Goal: Information Seeking & Learning: Learn about a topic

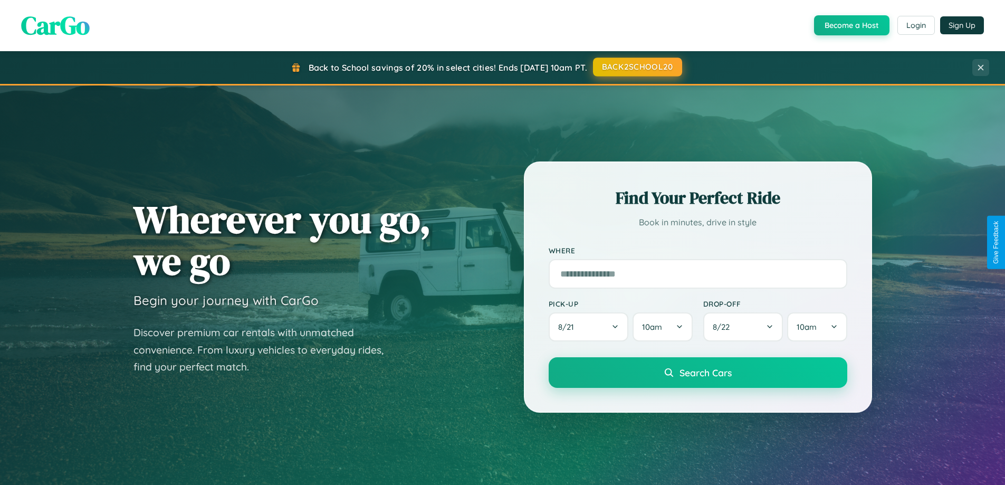
click at [637, 67] on button "BACK2SCHOOL20" at bounding box center [637, 67] width 89 height 19
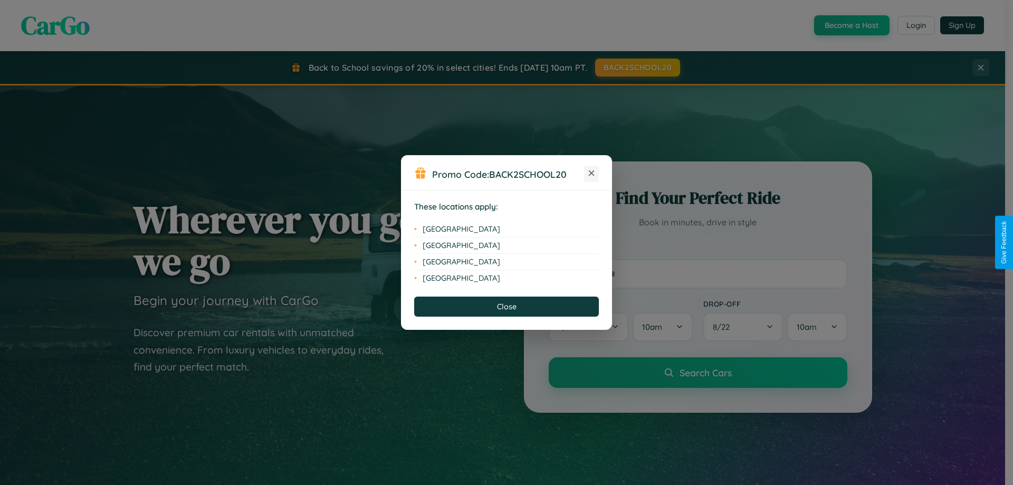
click at [592, 174] on icon at bounding box center [592, 173] width 6 height 6
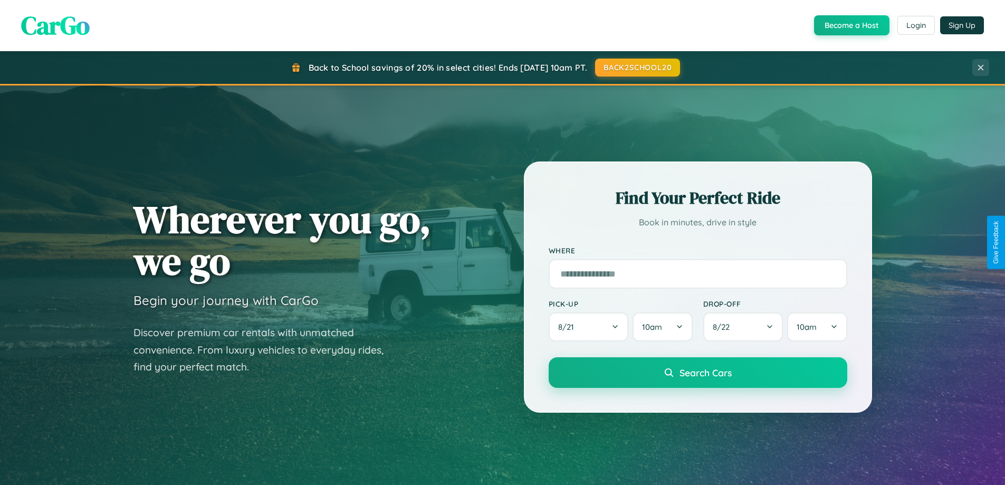
scroll to position [2031, 0]
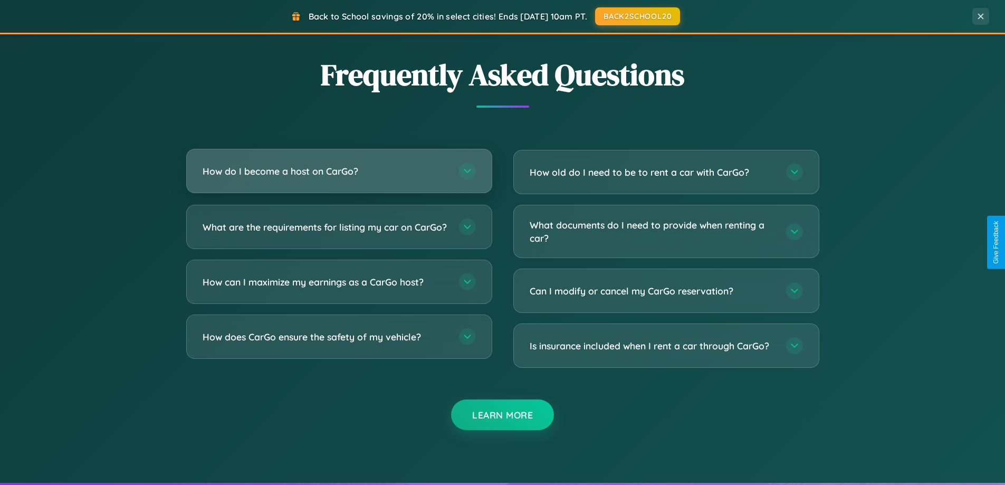
click at [339, 172] on h3 "How do I become a host on CarGo?" at bounding box center [326, 171] width 246 height 13
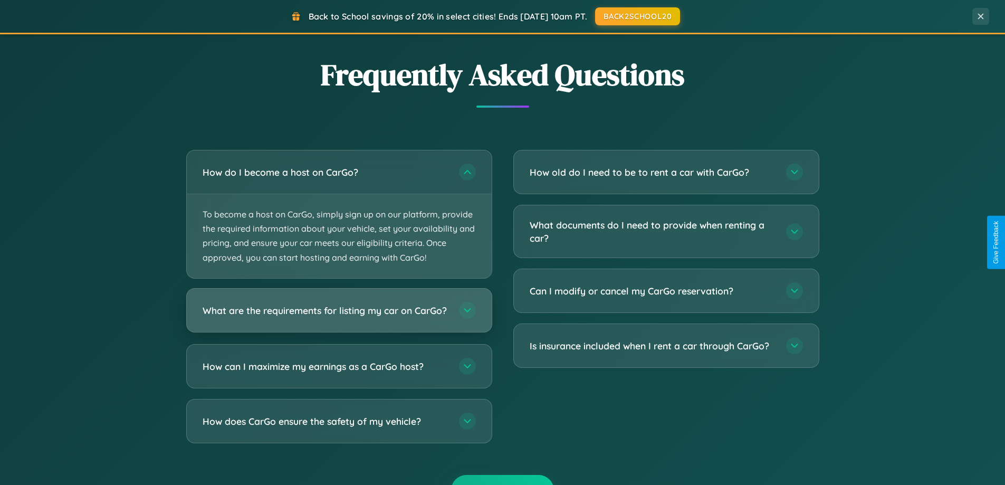
click at [339, 315] on h3 "What are the requirements for listing my car on CarGo?" at bounding box center [326, 309] width 246 height 13
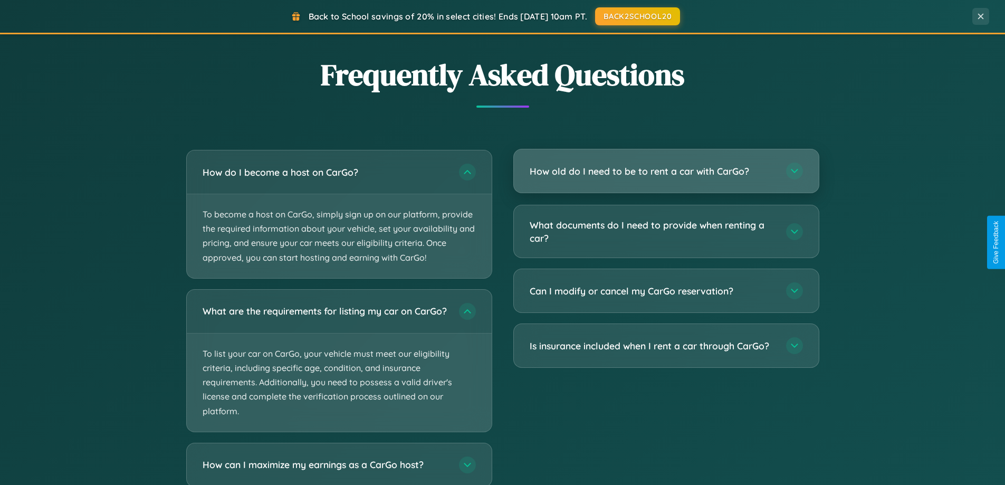
click at [666, 171] on h3 "How old do I need to be to rent a car with CarGo?" at bounding box center [653, 171] width 246 height 13
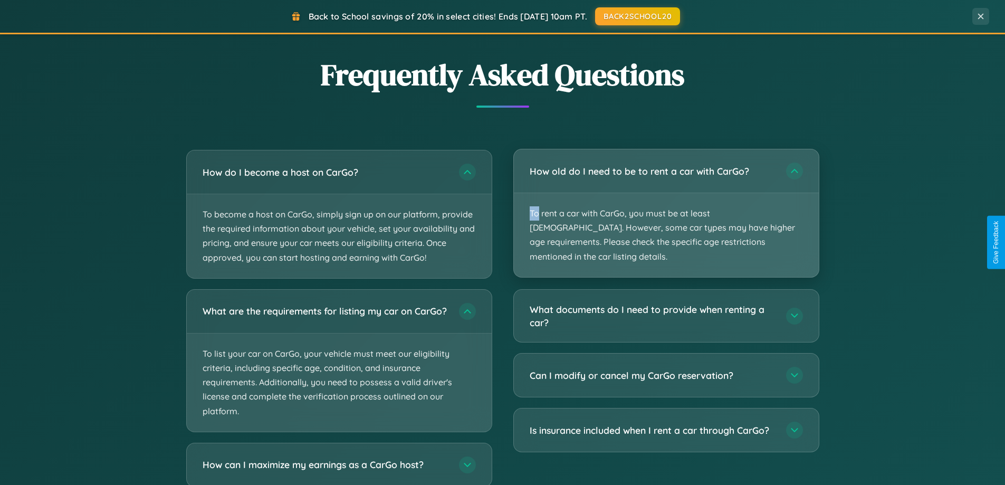
click at [666, 206] on p "To rent a car with CarGo, you must be at least [DEMOGRAPHIC_DATA]. However, som…" at bounding box center [666, 235] width 305 height 84
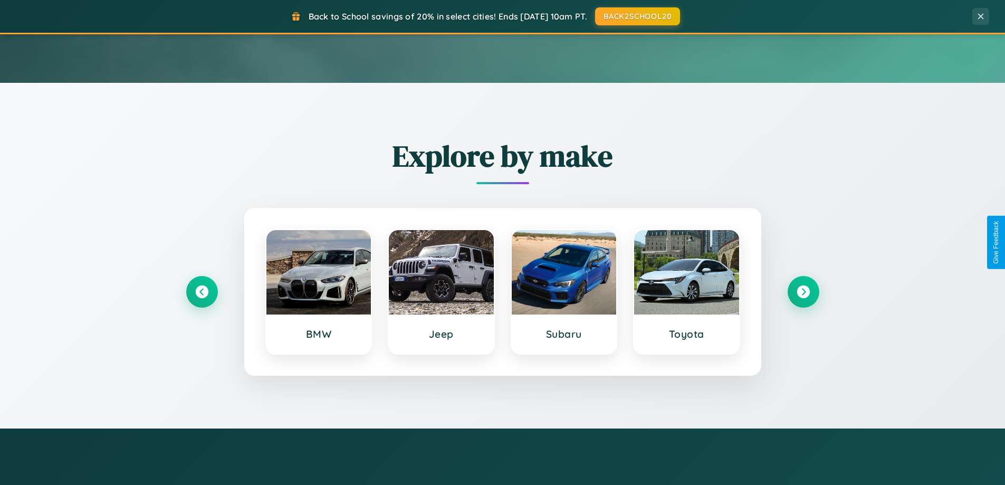
scroll to position [0, 0]
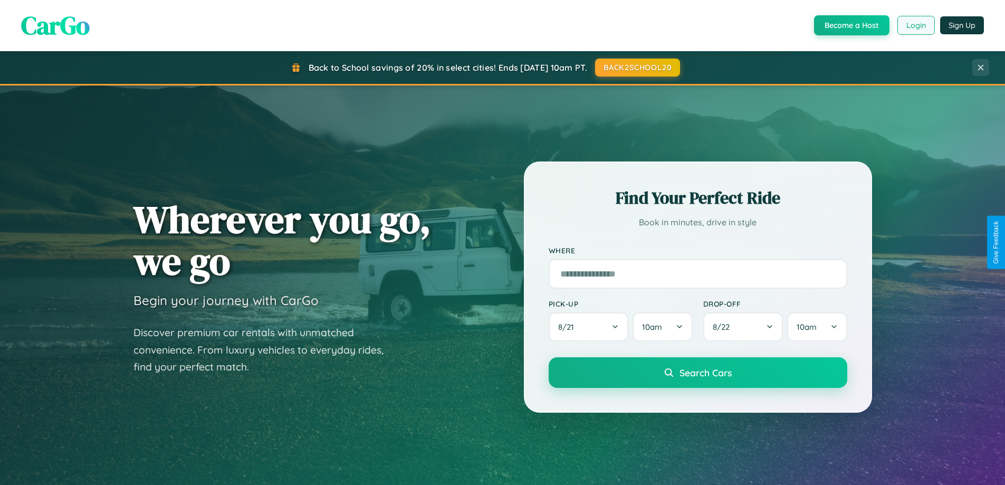
click at [916, 25] on button "Login" at bounding box center [916, 25] width 37 height 19
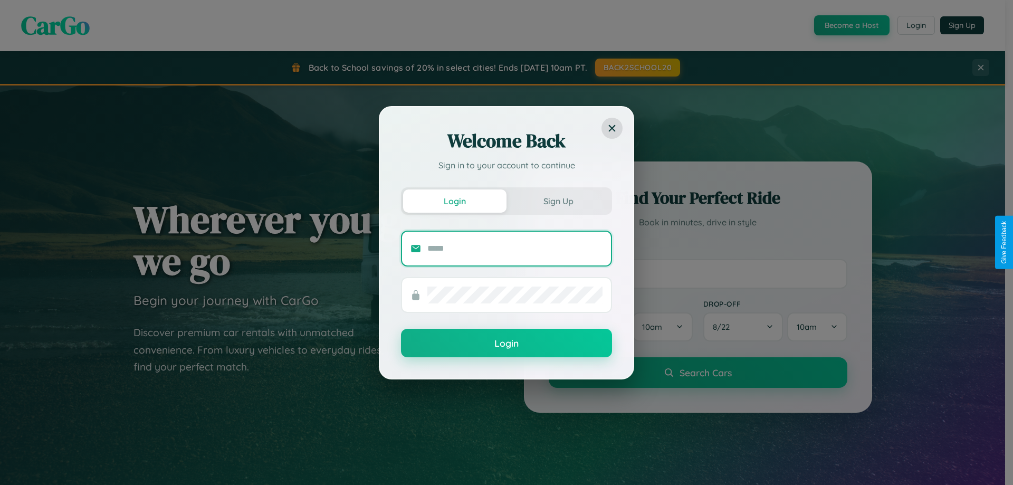
click at [515, 248] on input "text" at bounding box center [515, 248] width 175 height 17
type input "**********"
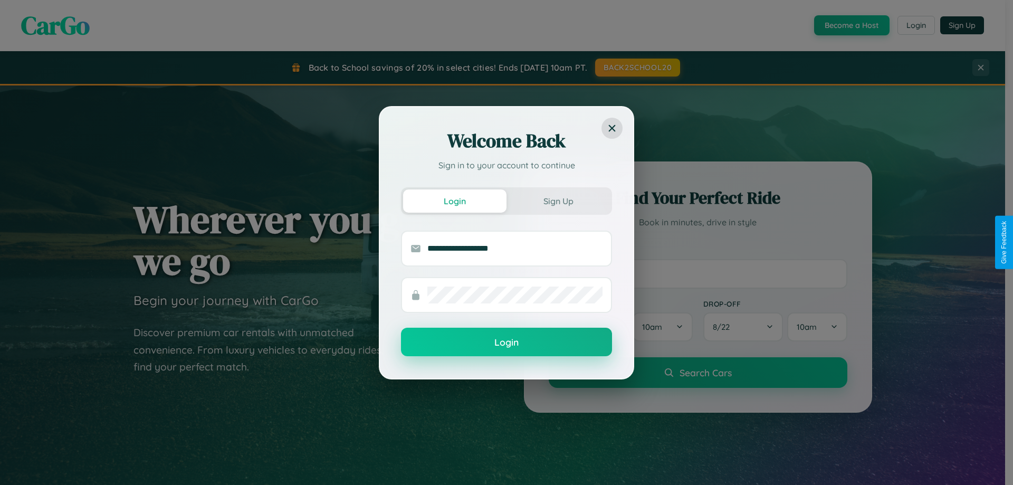
click at [507, 343] on button "Login" at bounding box center [506, 342] width 211 height 29
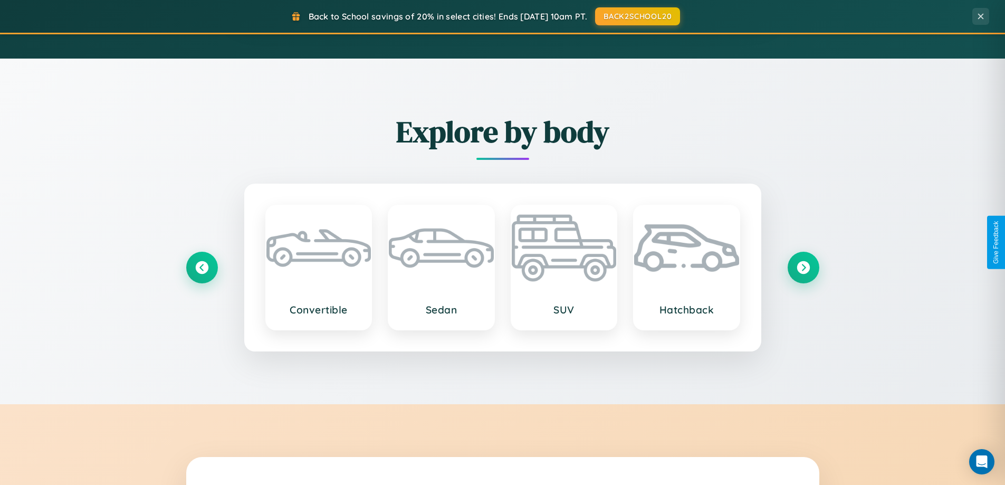
scroll to position [31, 0]
